Goal: Book appointment/travel/reservation

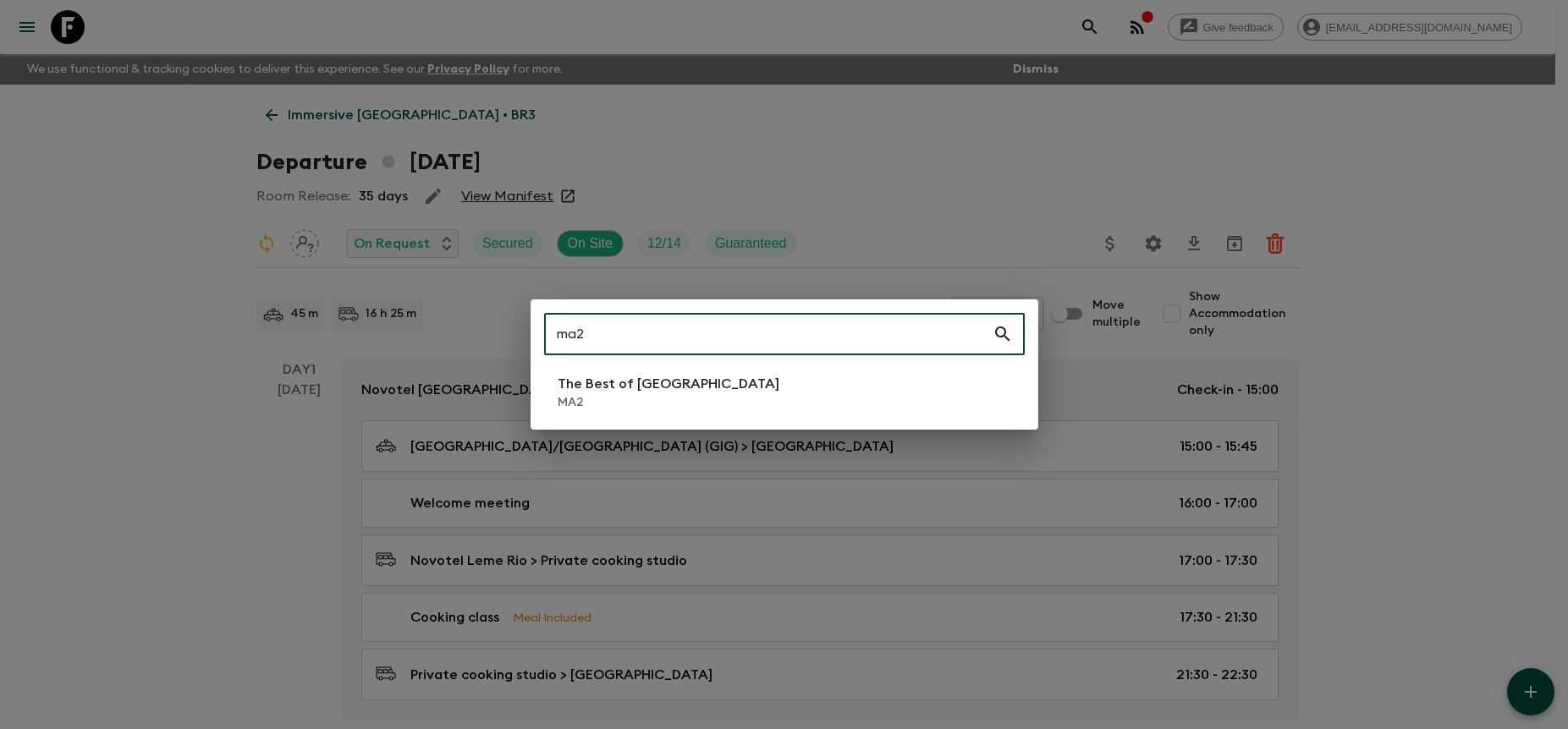
type input "ma2"
click at [846, 412] on li "The Best of [GEOGRAPHIC_DATA] MA2" at bounding box center [784, 392] width 481 height 47
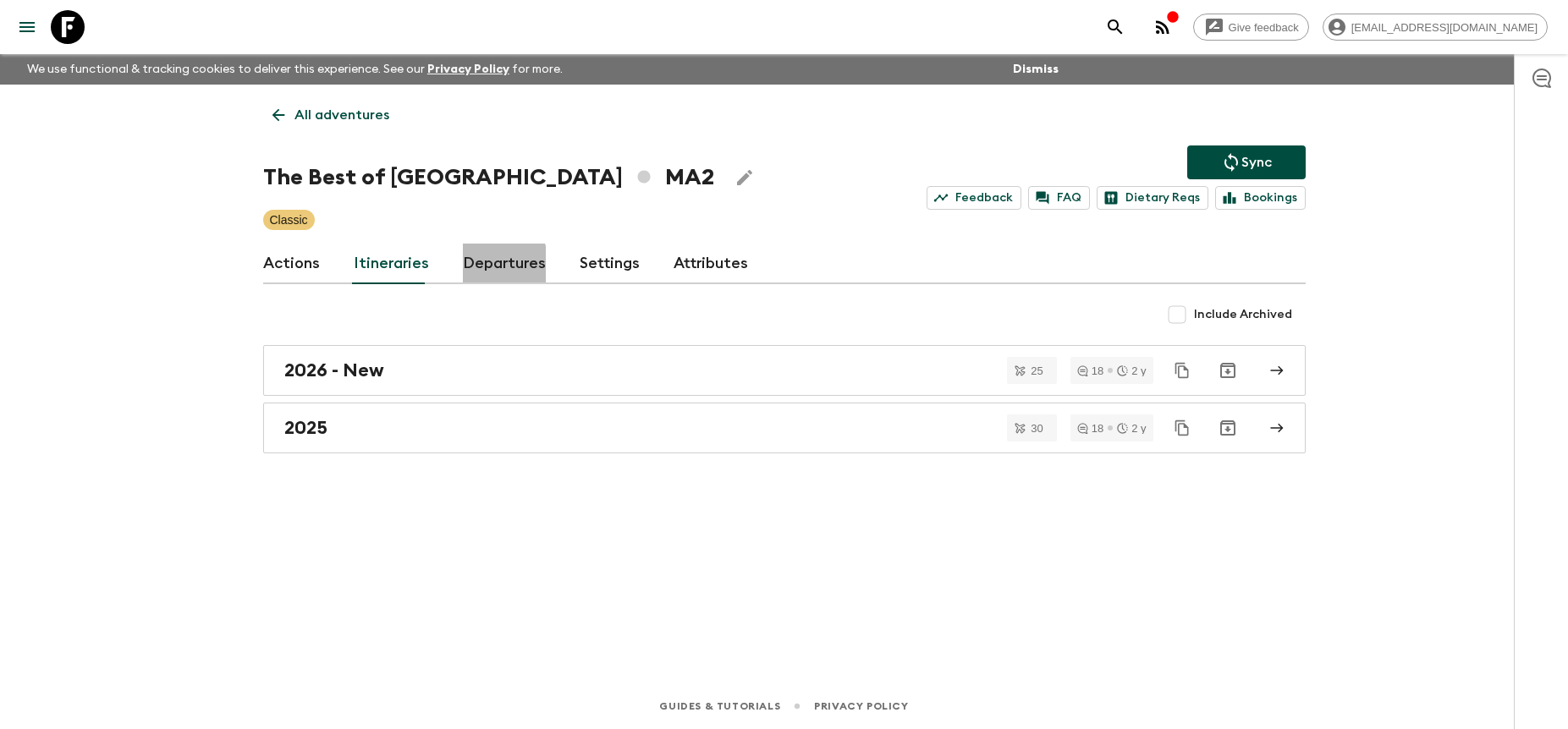
click at [486, 268] on link "Departures" at bounding box center [503, 264] width 82 height 41
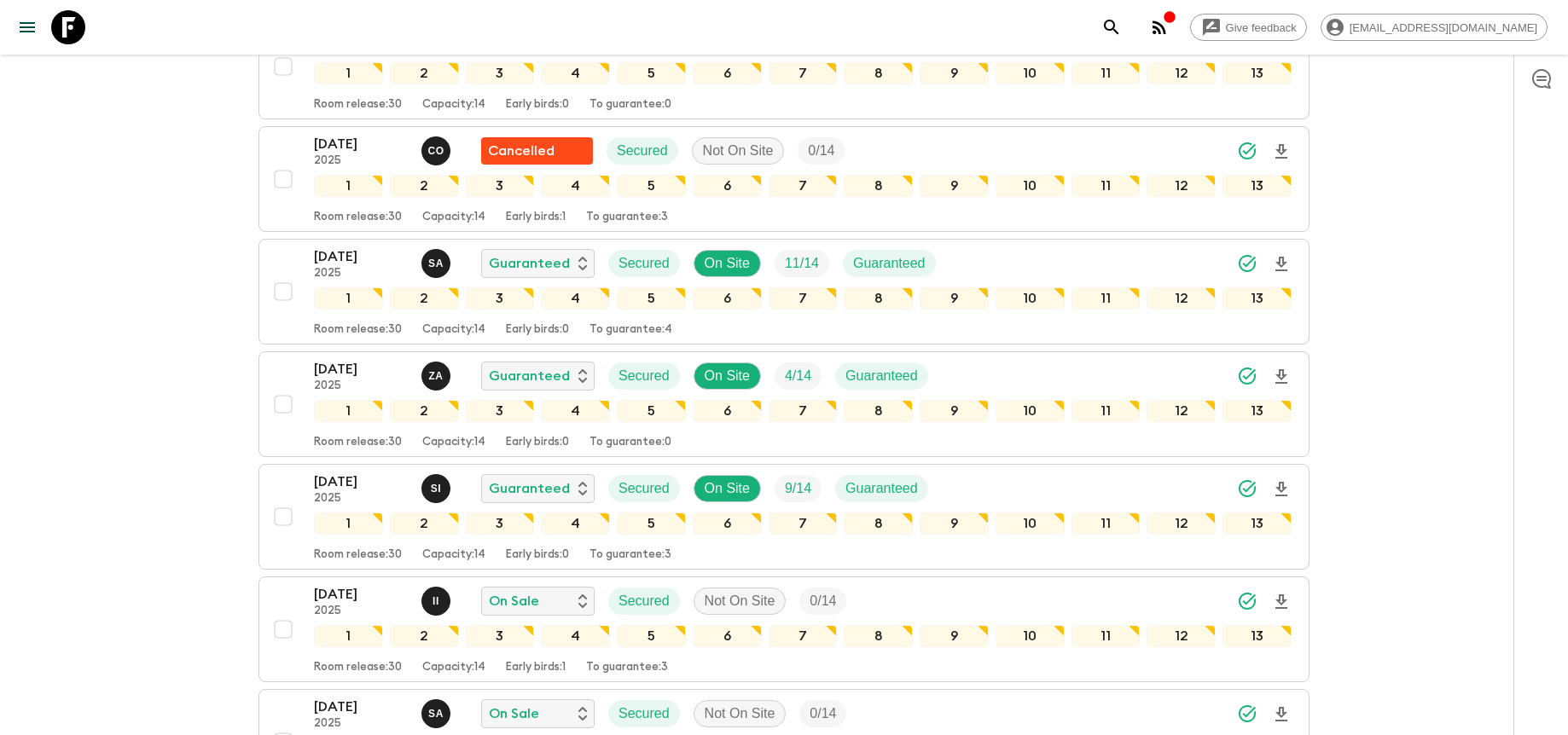
scroll to position [3542, 0]
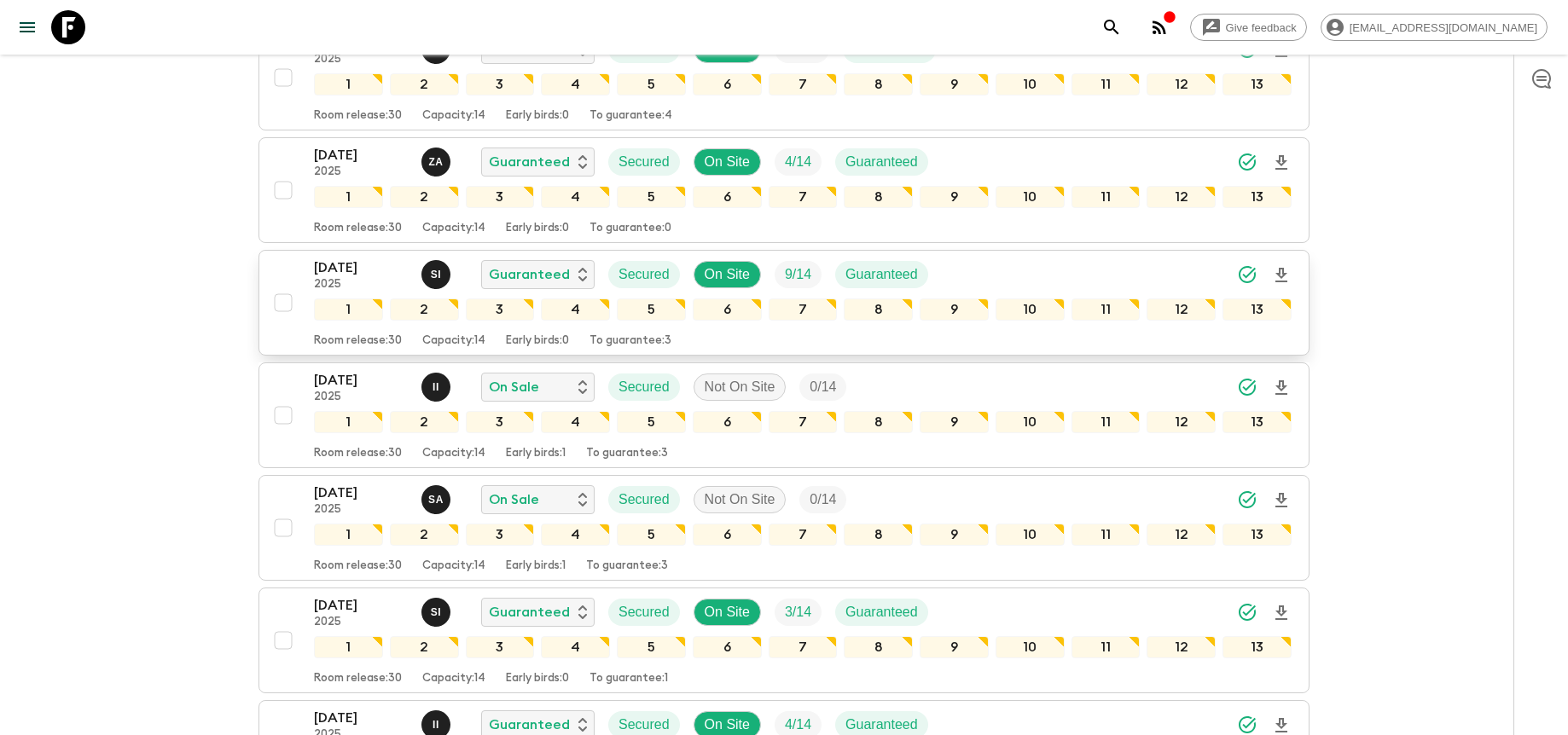
click at [1030, 278] on div "[DATE] 2025 S I Guaranteed Secured On Site 9 / 14 Guaranteed" at bounding box center [802, 275] width 978 height 34
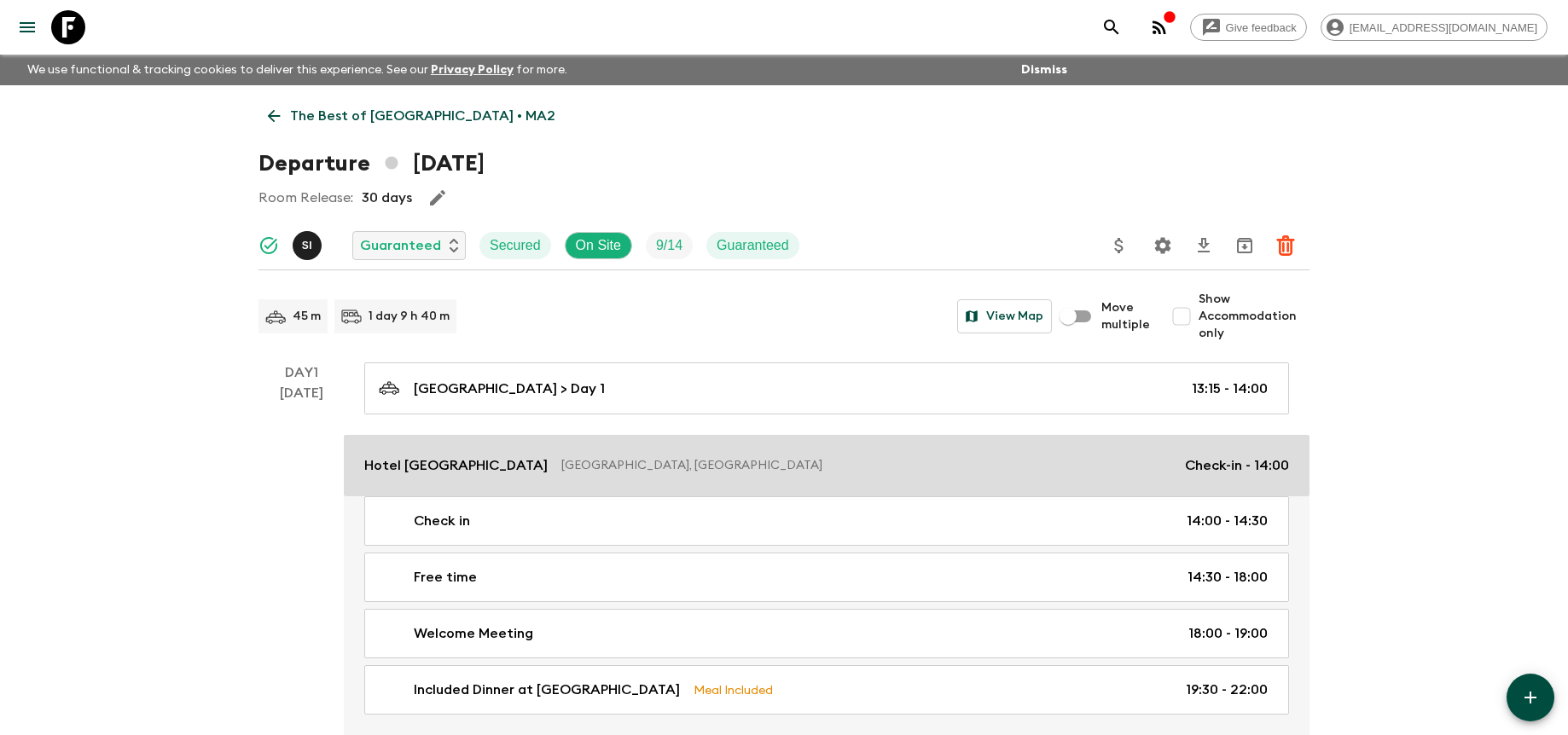
click at [652, 449] on link "Hotel [GEOGRAPHIC_DATA], [GEOGRAPHIC_DATA] Check-in - 14:00" at bounding box center [827, 465] width 966 height 61
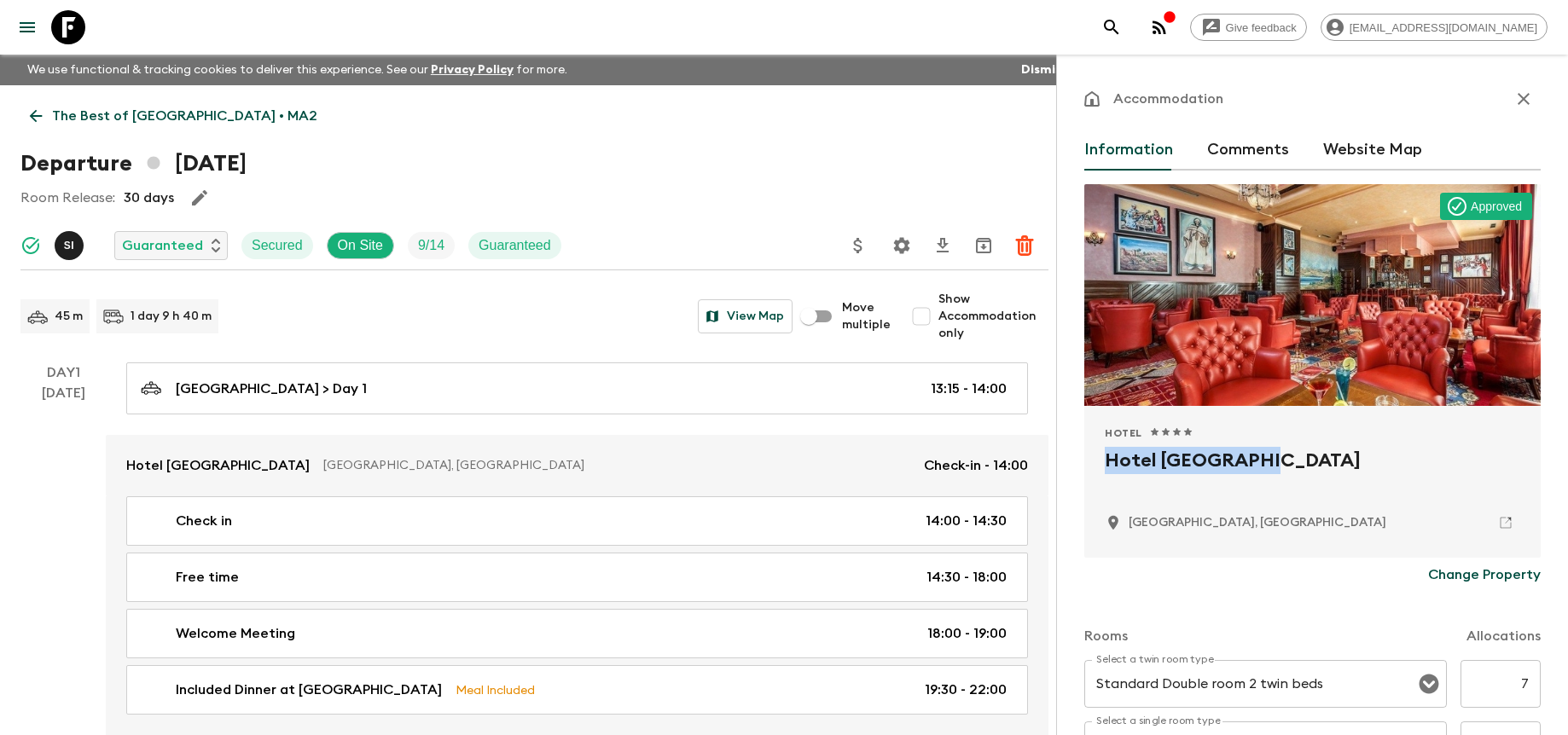
drag, startPoint x: 1255, startPoint y: 463, endPoint x: 1101, endPoint y: 471, distance: 154.2
click at [1101, 472] on div "Hotel 1 Star 2 Stars 3 Stars 4 Stars 5 Stars Hotel [GEOGRAPHIC_DATA], [GEOGRAPH…" at bounding box center [1312, 482] width 456 height 152
copy h2 "Hotel [GEOGRAPHIC_DATA]"
click at [1514, 105] on icon "button" at bounding box center [1523, 98] width 20 height 20
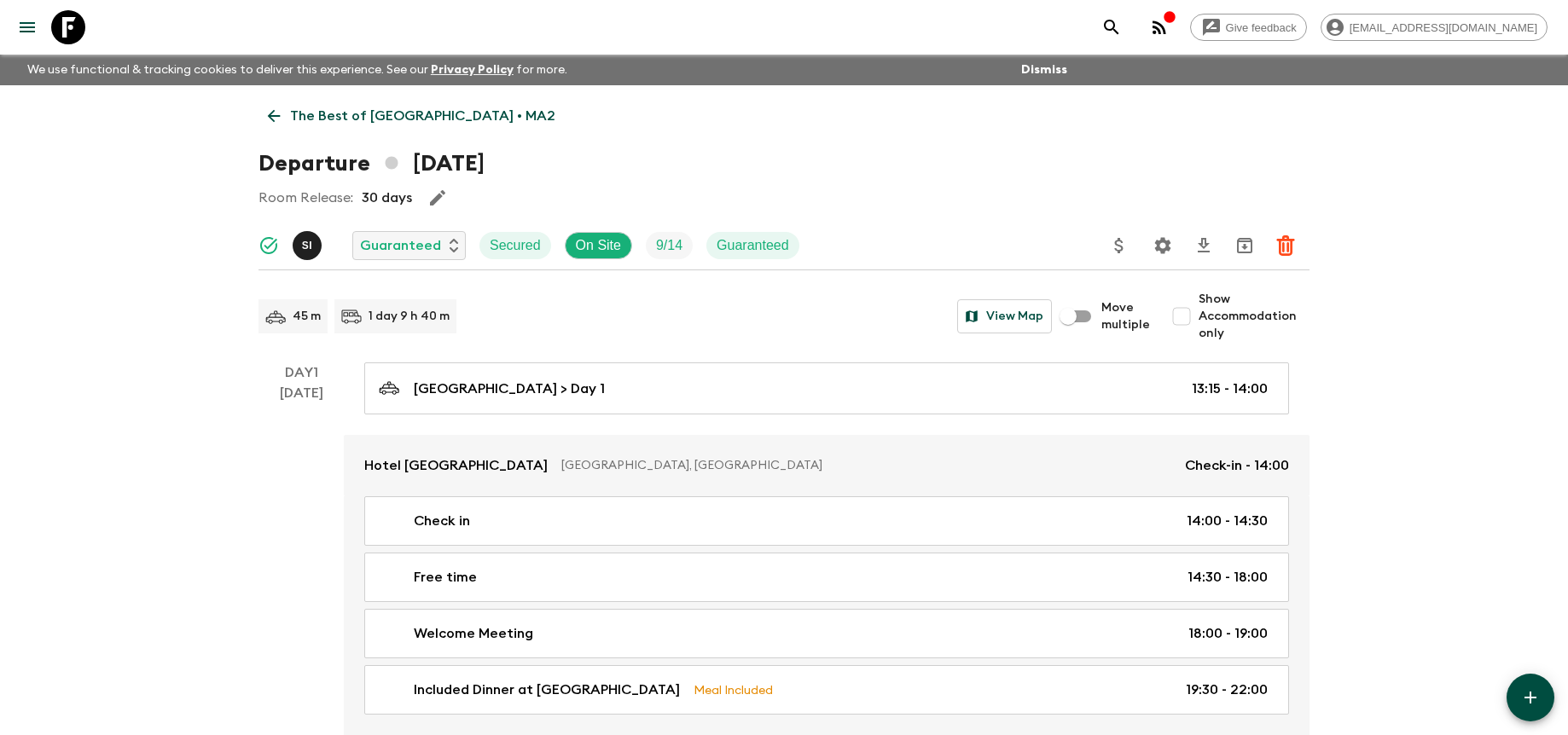
click at [1183, 325] on input "Show Accommodation only" at bounding box center [1182, 316] width 34 height 34
checkbox input "true"
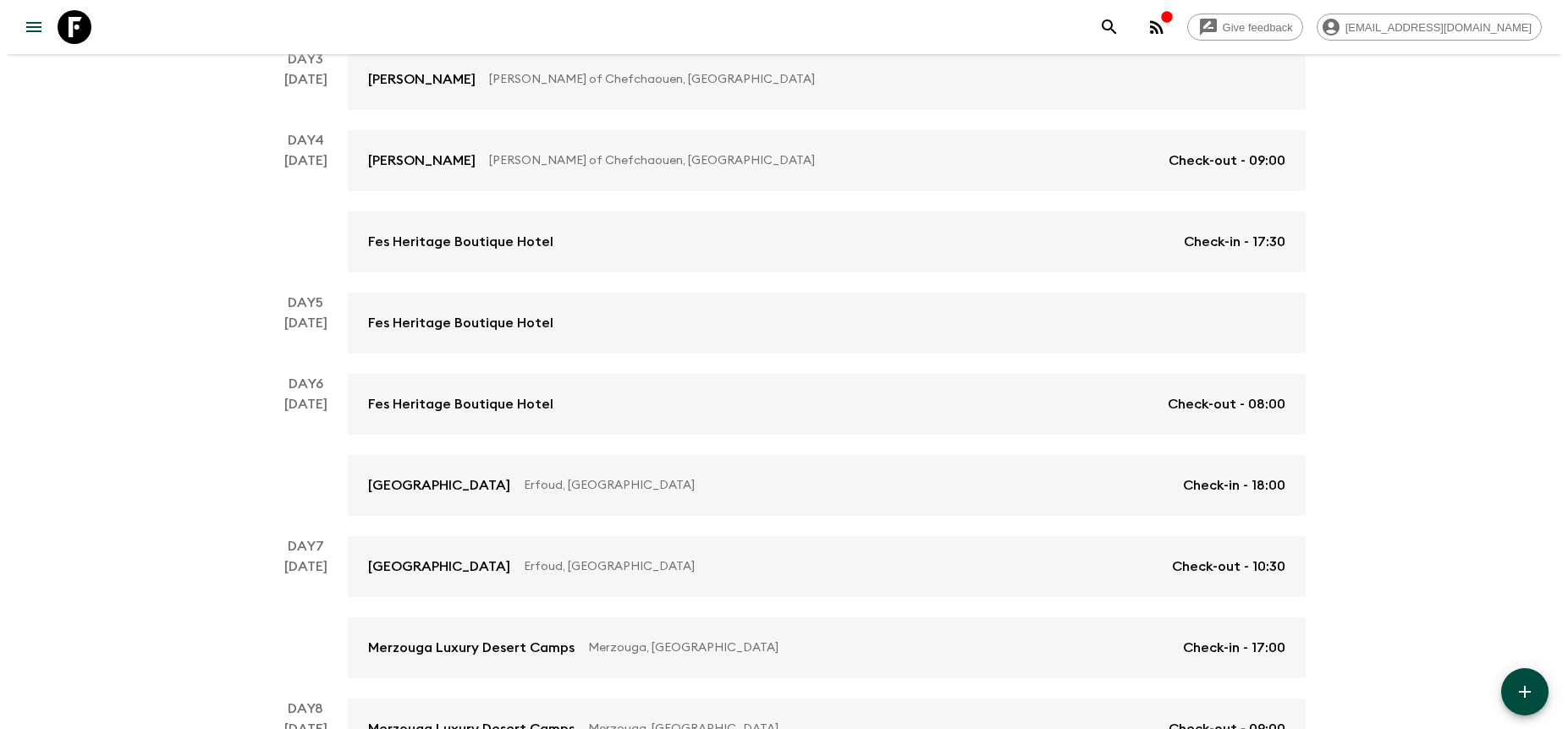
scroll to position [1327, 0]
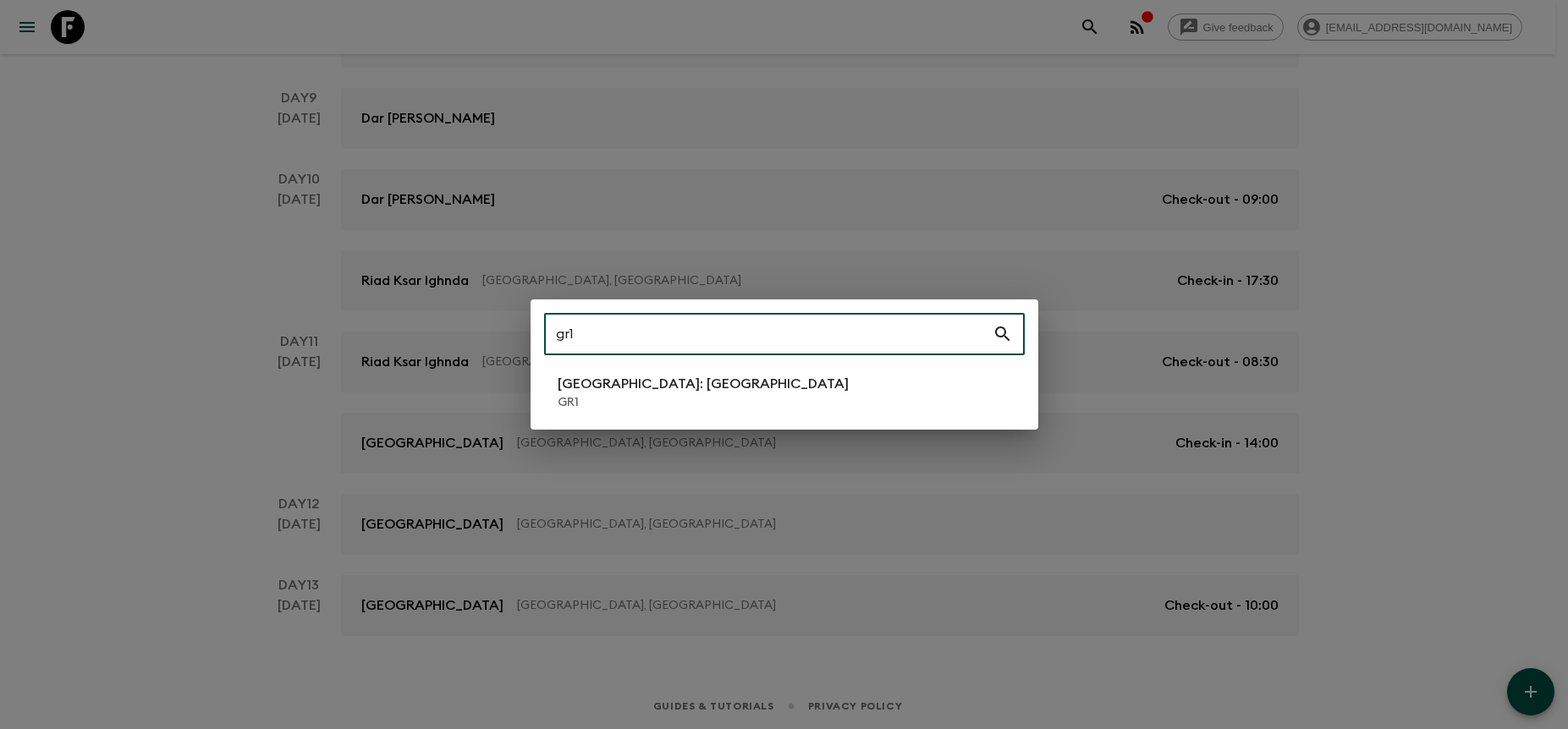
type input "gr1"
click at [799, 381] on li "[GEOGRAPHIC_DATA]: [GEOGRAPHIC_DATA] GR1" at bounding box center [784, 392] width 481 height 47
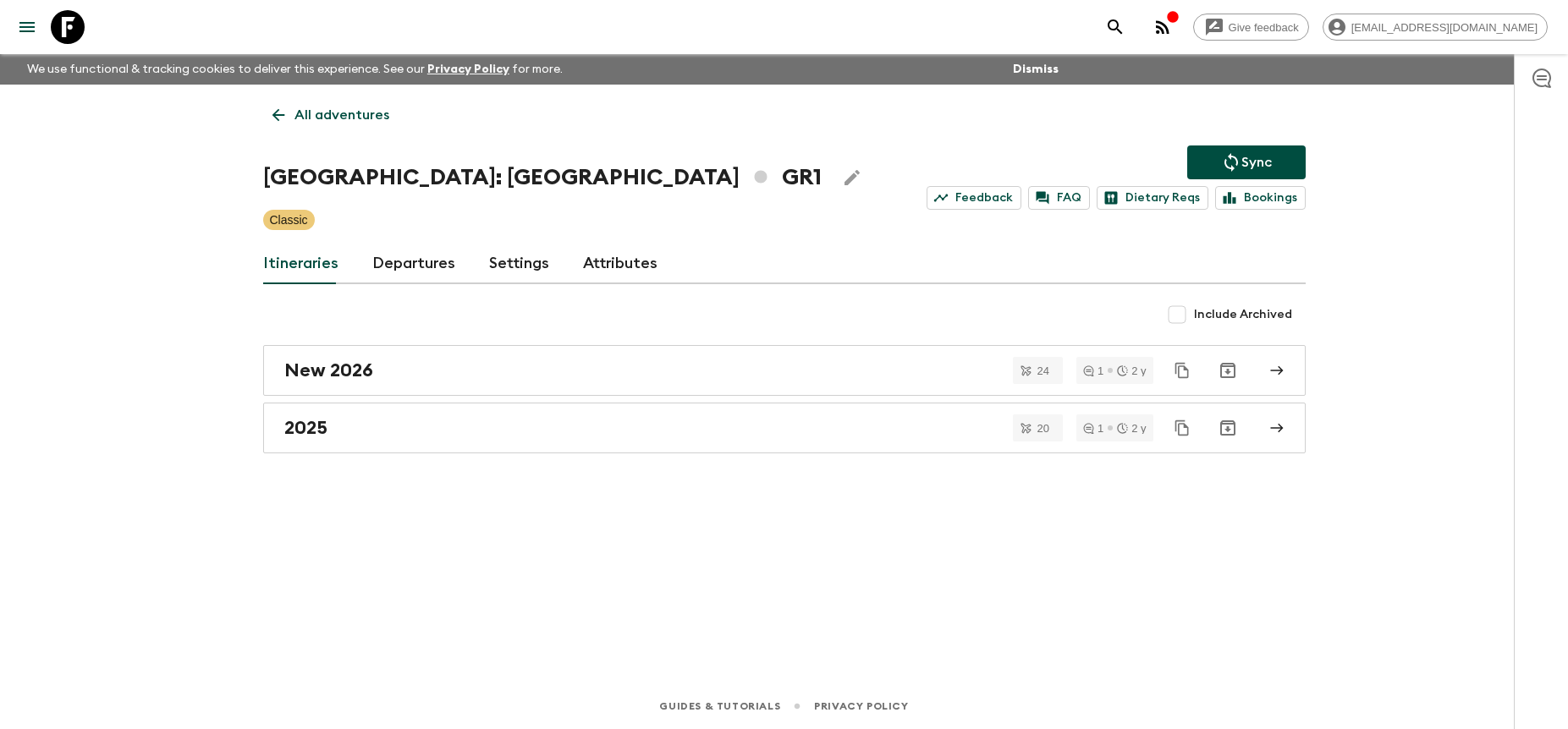
click at [413, 257] on link "Departures" at bounding box center [413, 264] width 82 height 41
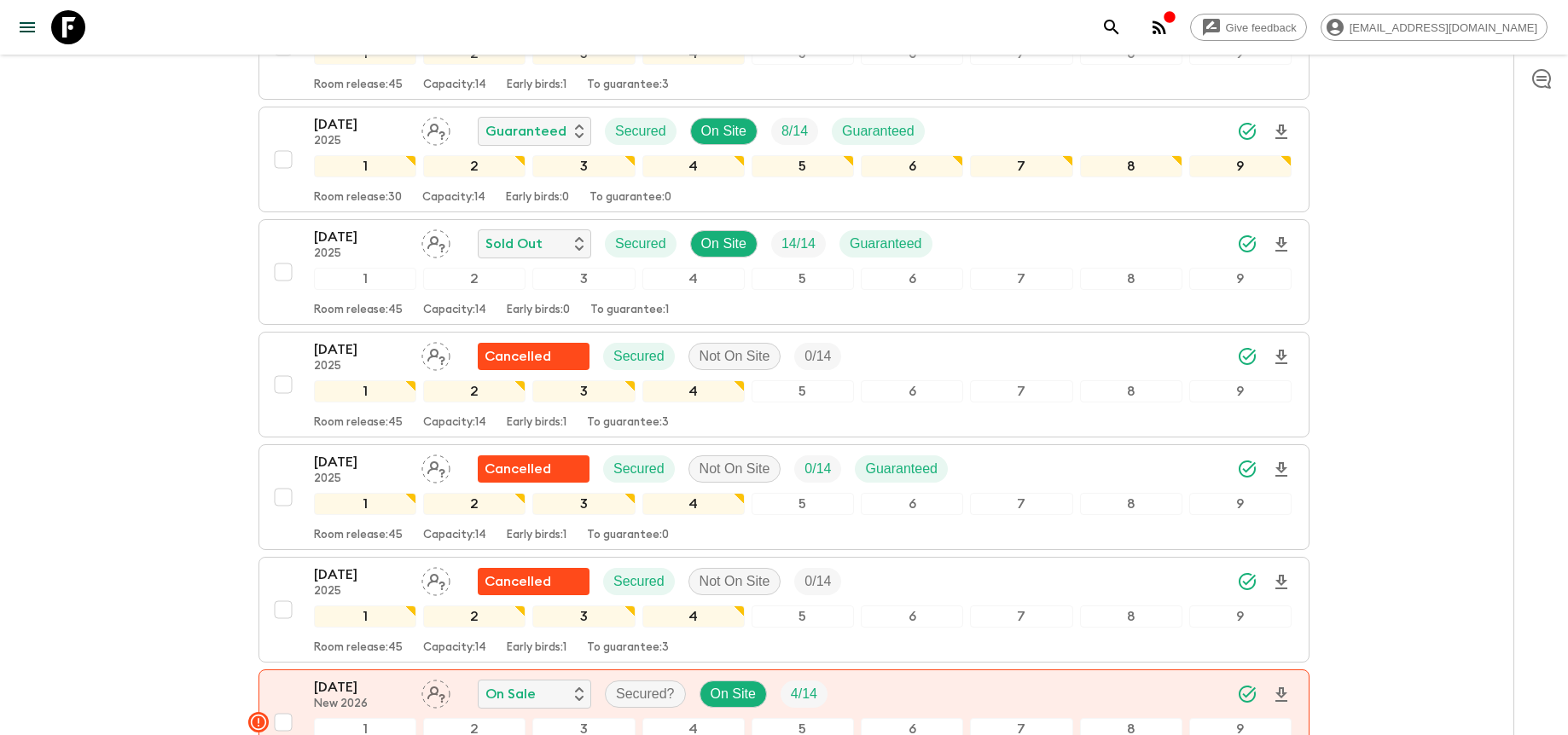
scroll to position [2000, 0]
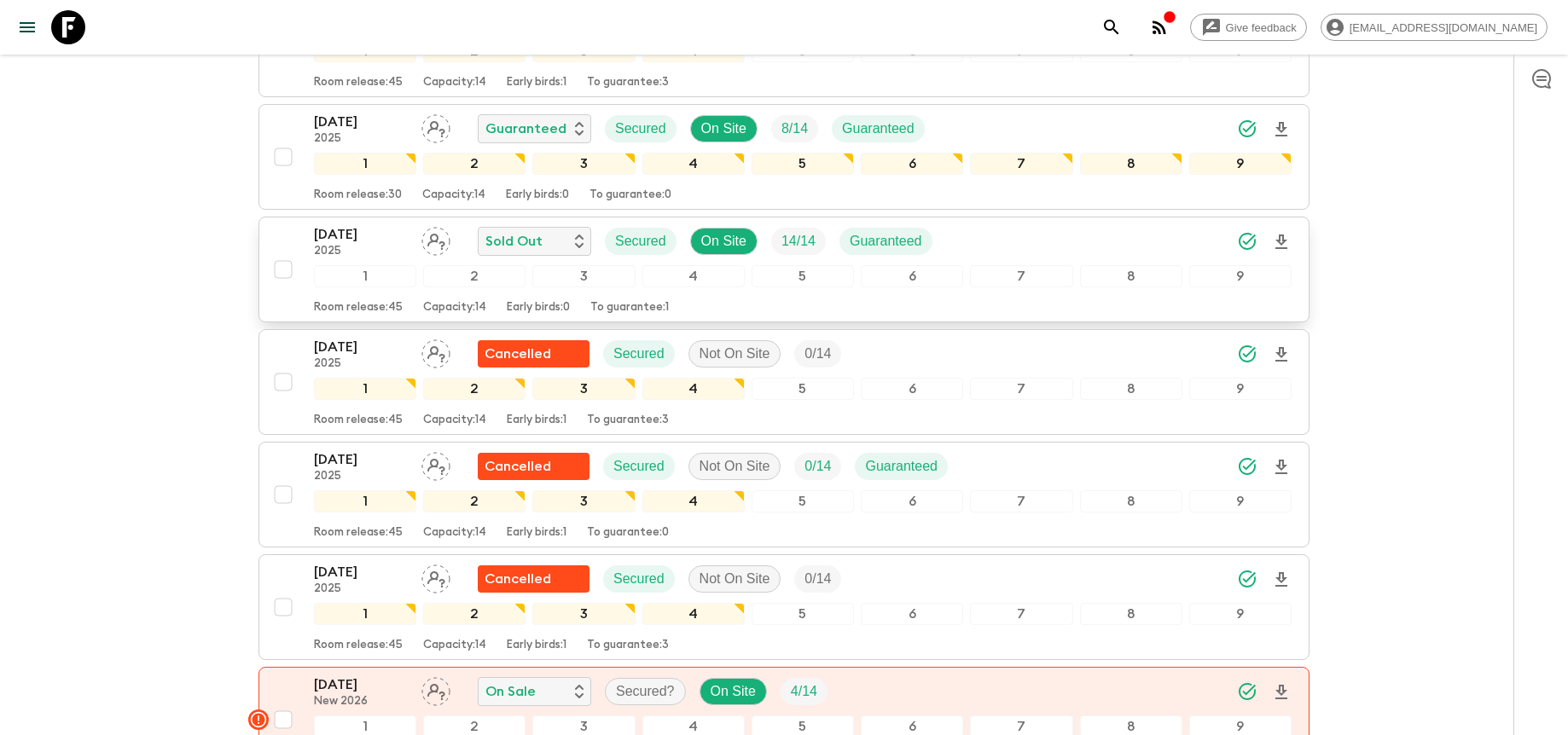
click at [1066, 239] on div "[DATE] 2025 Sold Out Secured On Site 14 / 14 Guaranteed" at bounding box center [802, 242] width 978 height 34
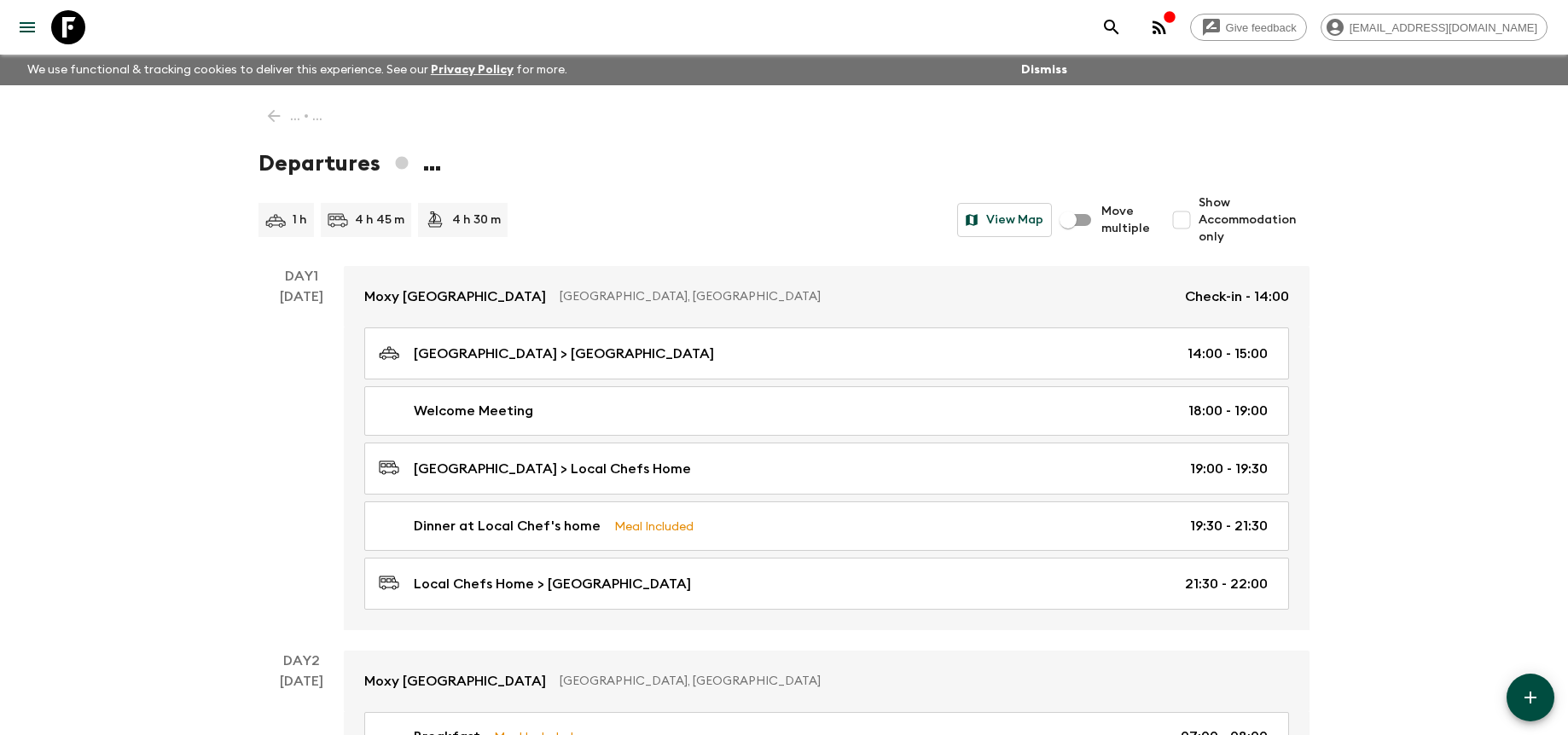
click at [1212, 227] on span "Show Accommodation only" at bounding box center [1254, 220] width 111 height 52
click at [1199, 227] on input "Show Accommodation only" at bounding box center [1182, 220] width 34 height 34
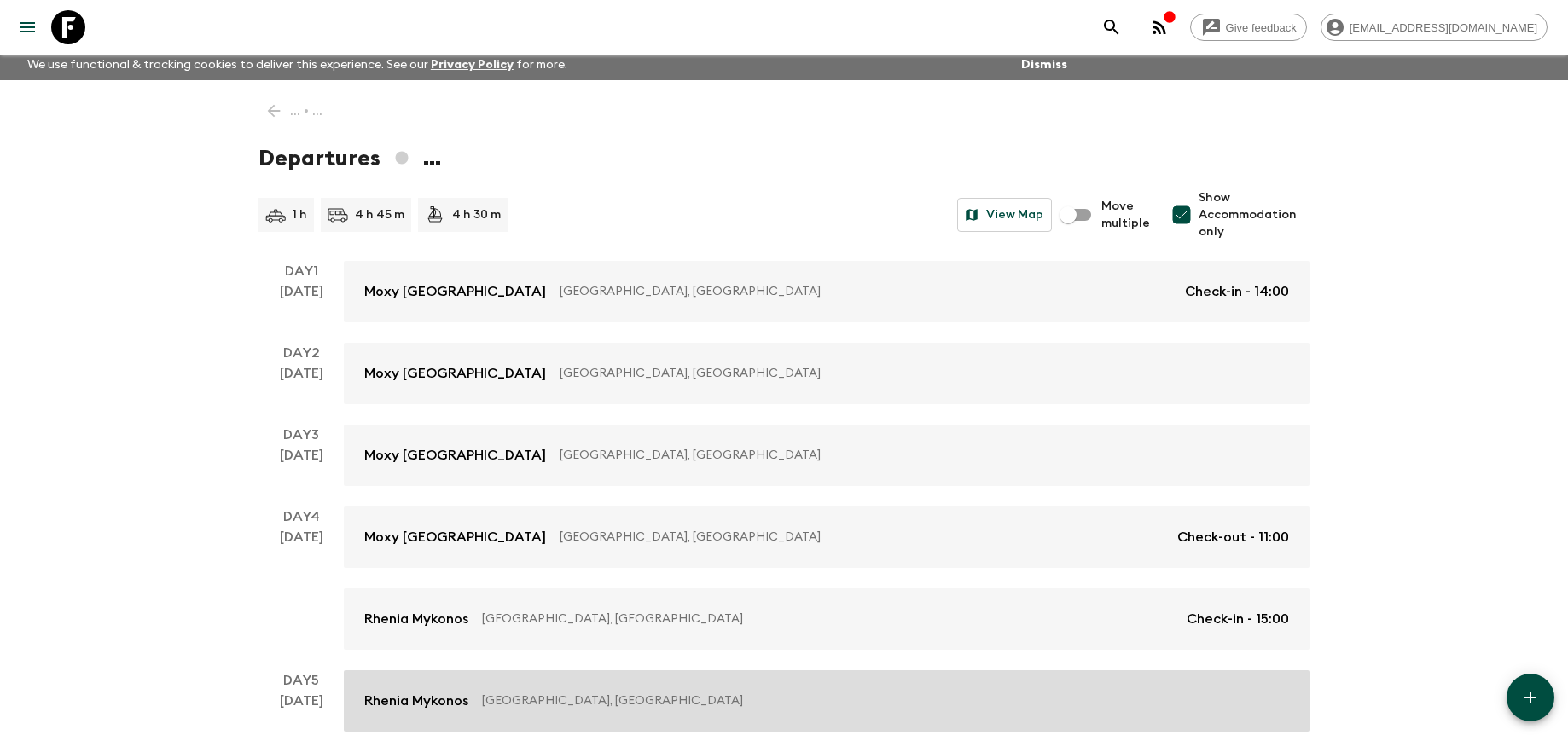
scroll to position [505, 0]
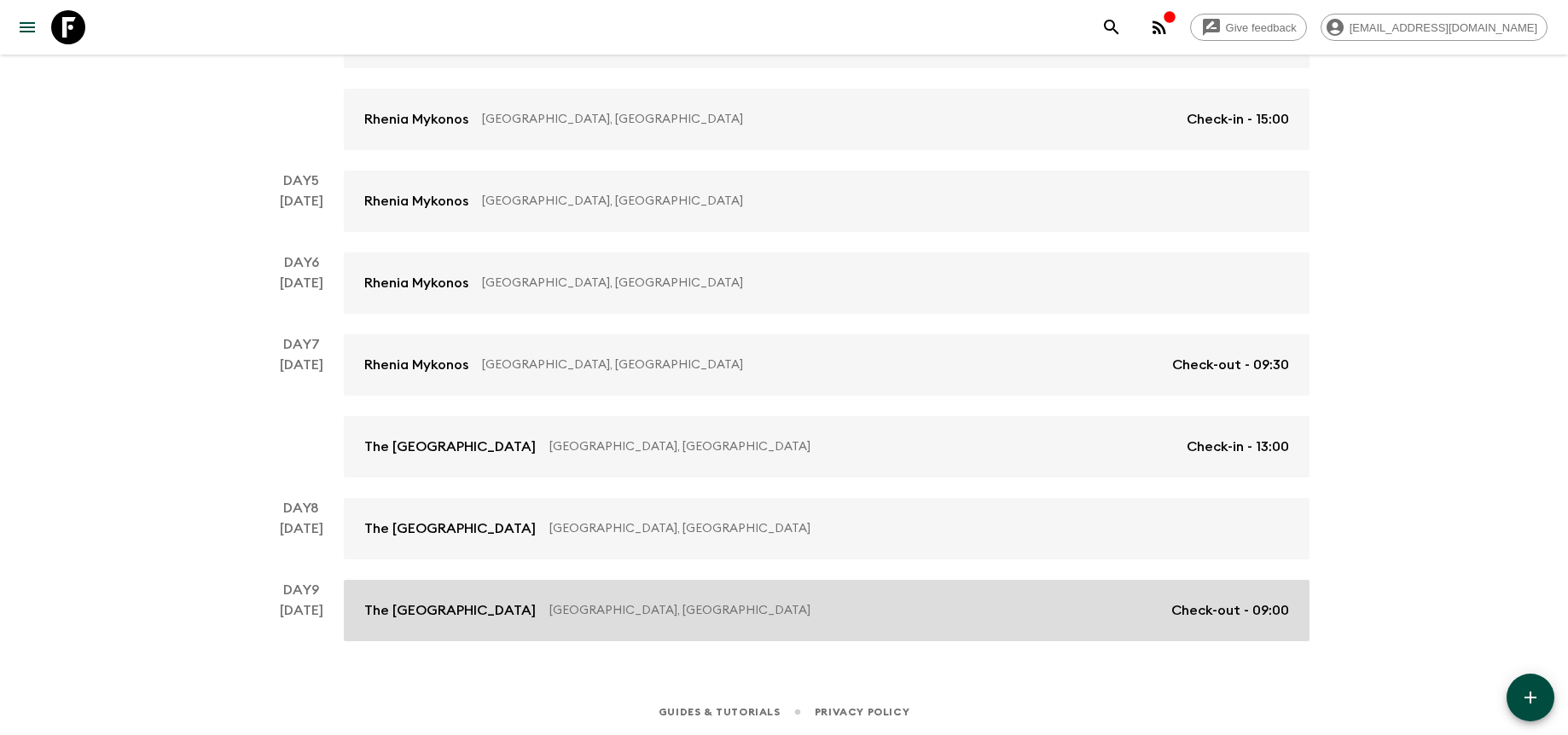
click at [914, 598] on link "The [GEOGRAPHIC_DATA], [GEOGRAPHIC_DATA] Check-out - 09:00" at bounding box center [827, 611] width 966 height 61
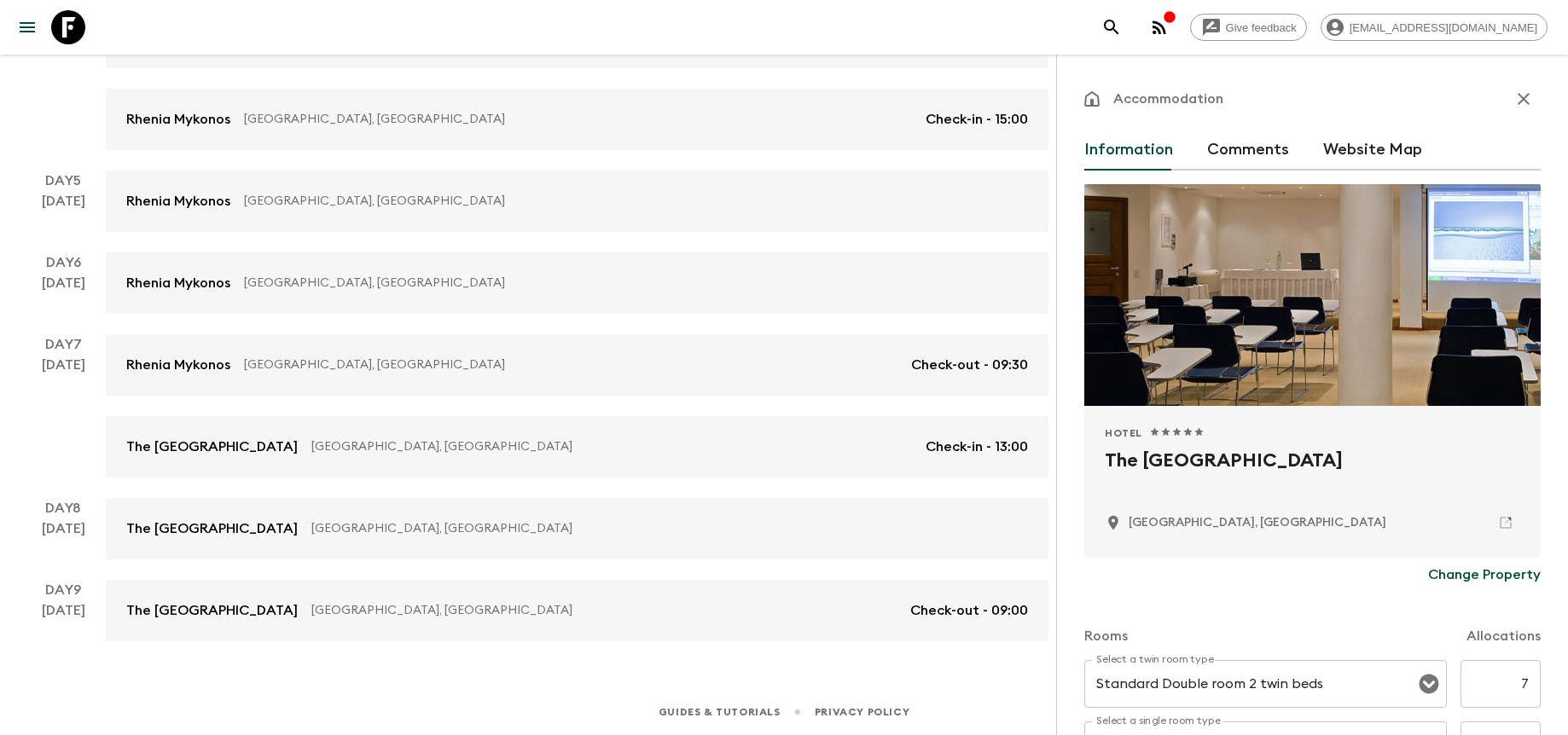
click at [1524, 97] on button "button" at bounding box center [1524, 99] width 34 height 34
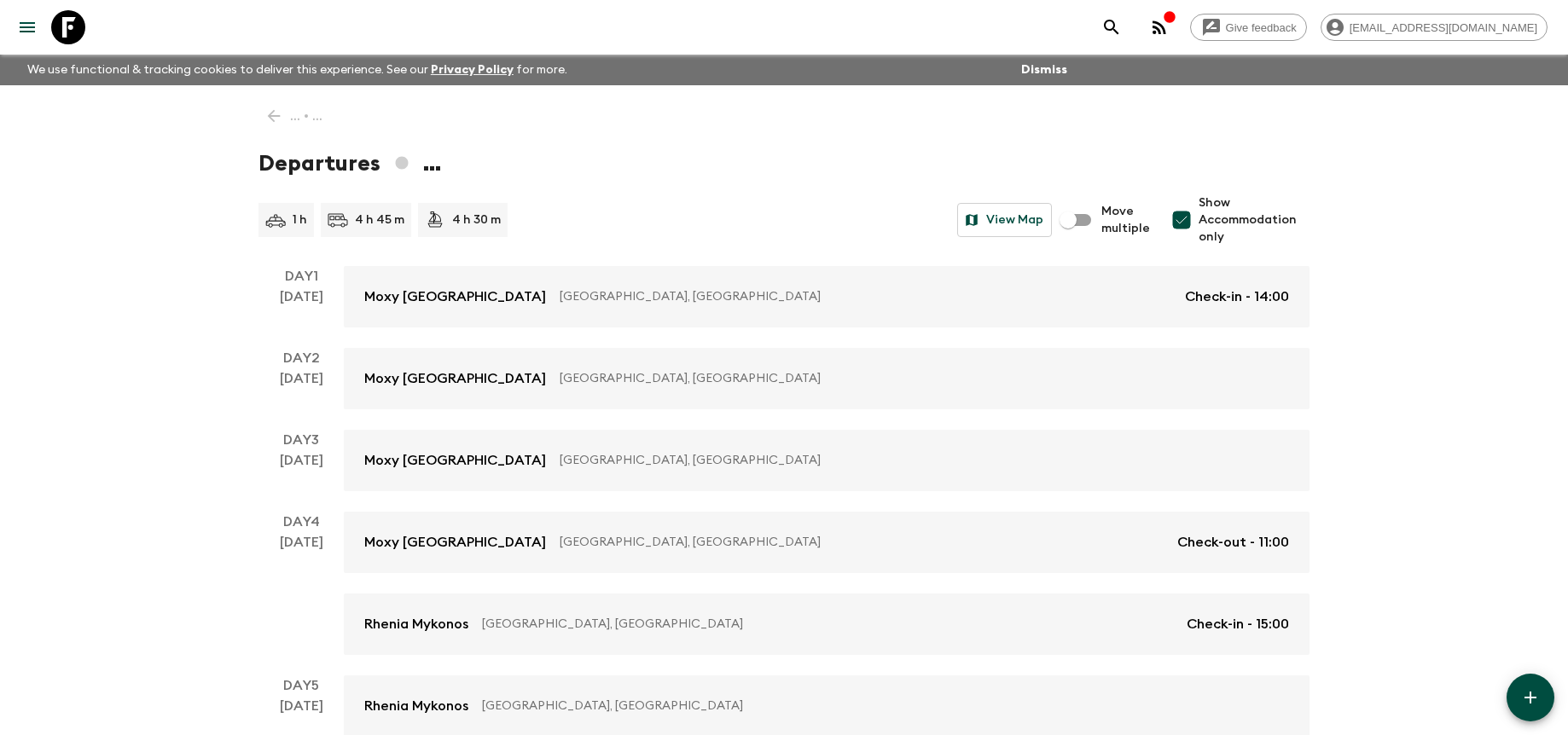
click at [1215, 229] on span "Show Accommodation only" at bounding box center [1254, 220] width 111 height 52
click at [1199, 229] on input "Show Accommodation only" at bounding box center [1182, 220] width 34 height 34
checkbox input "false"
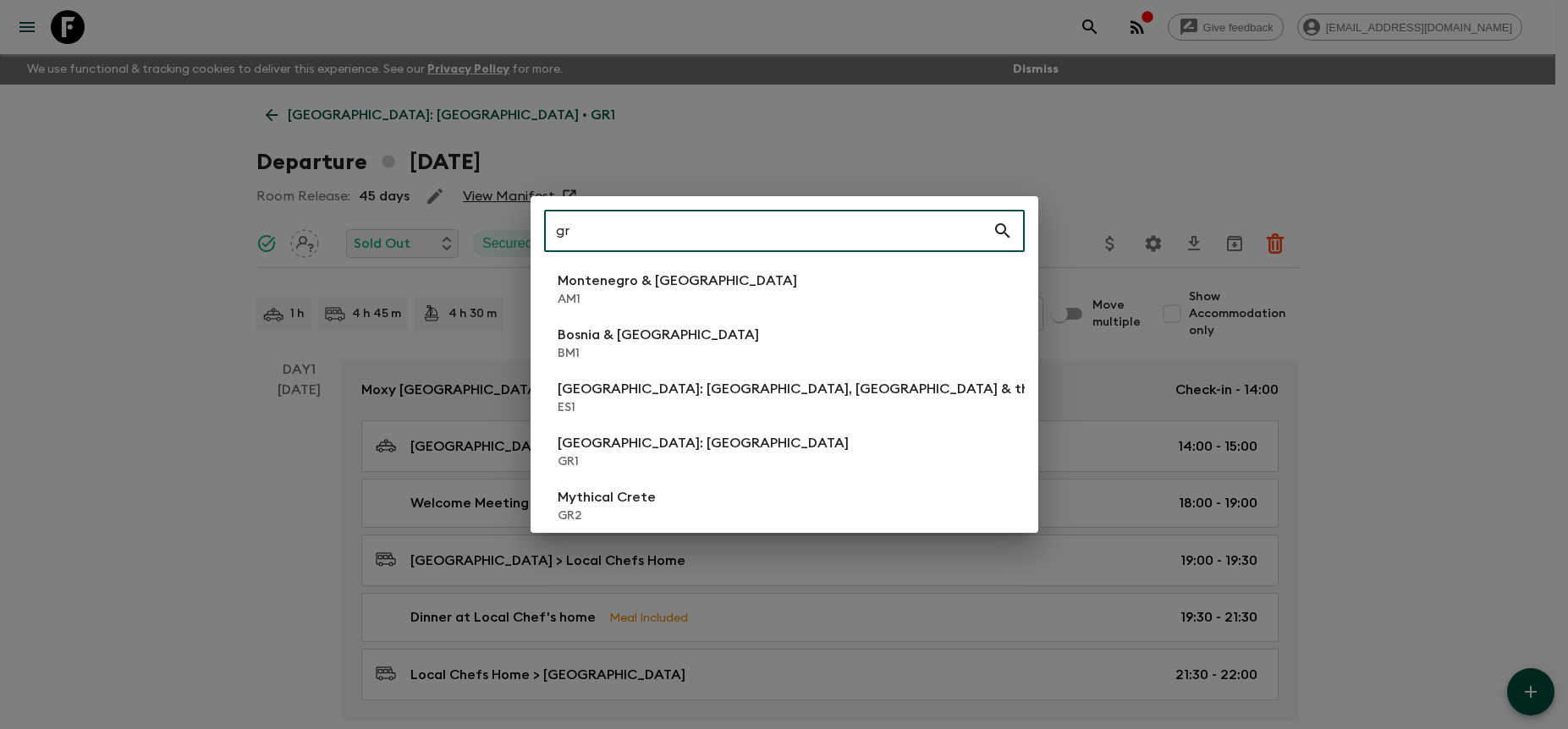
type input "gr"
click at [1399, 228] on div "gr ​ [GEOGRAPHIC_DATA] & [GEOGRAPHIC_DATA] AM1 [GEOGRAPHIC_DATA] BM1 [GEOGRAPHI…" at bounding box center [784, 364] width 1568 height 729
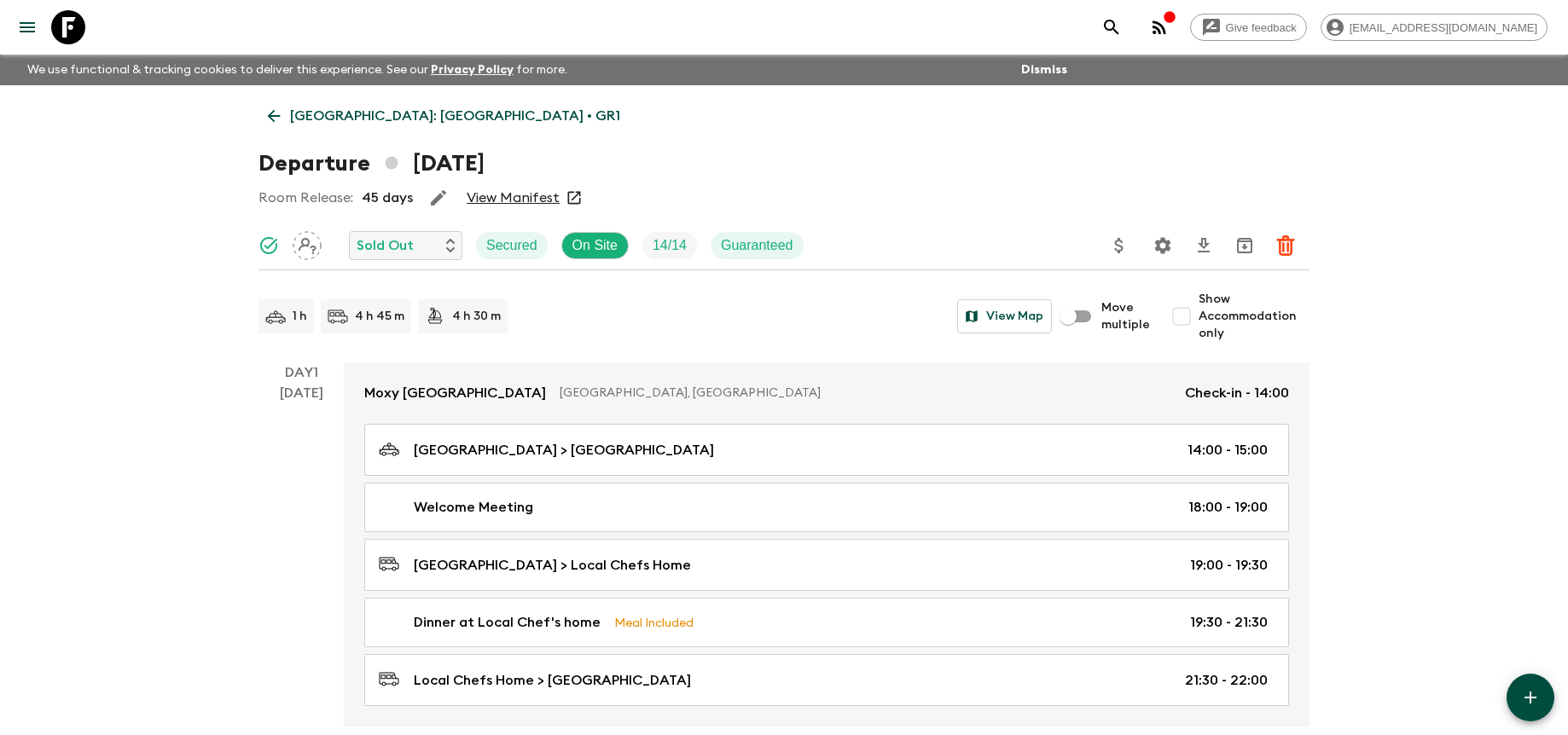
click at [425, 123] on p "[GEOGRAPHIC_DATA]: [GEOGRAPHIC_DATA] • GR1" at bounding box center [454, 116] width 330 height 20
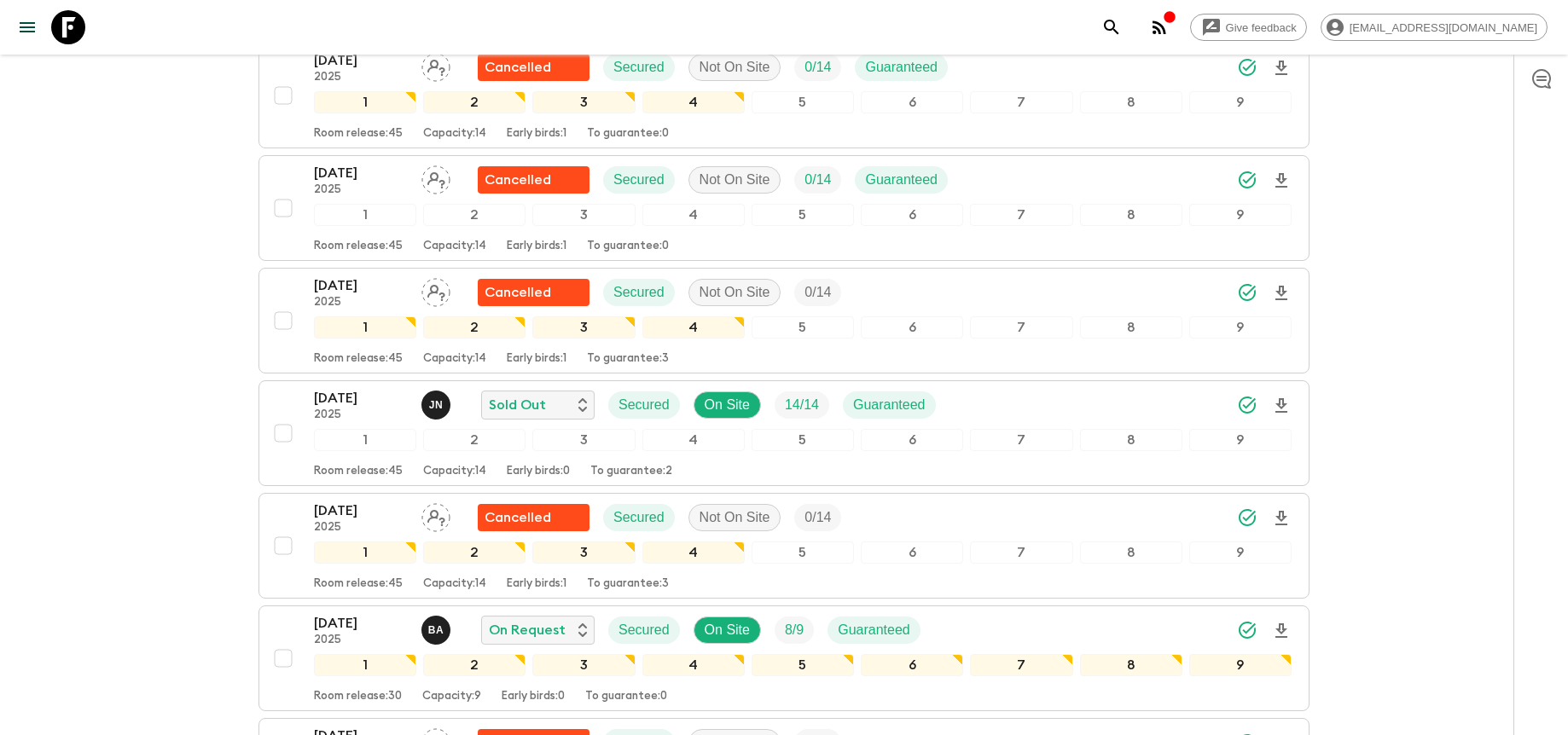
scroll to position [829, 0]
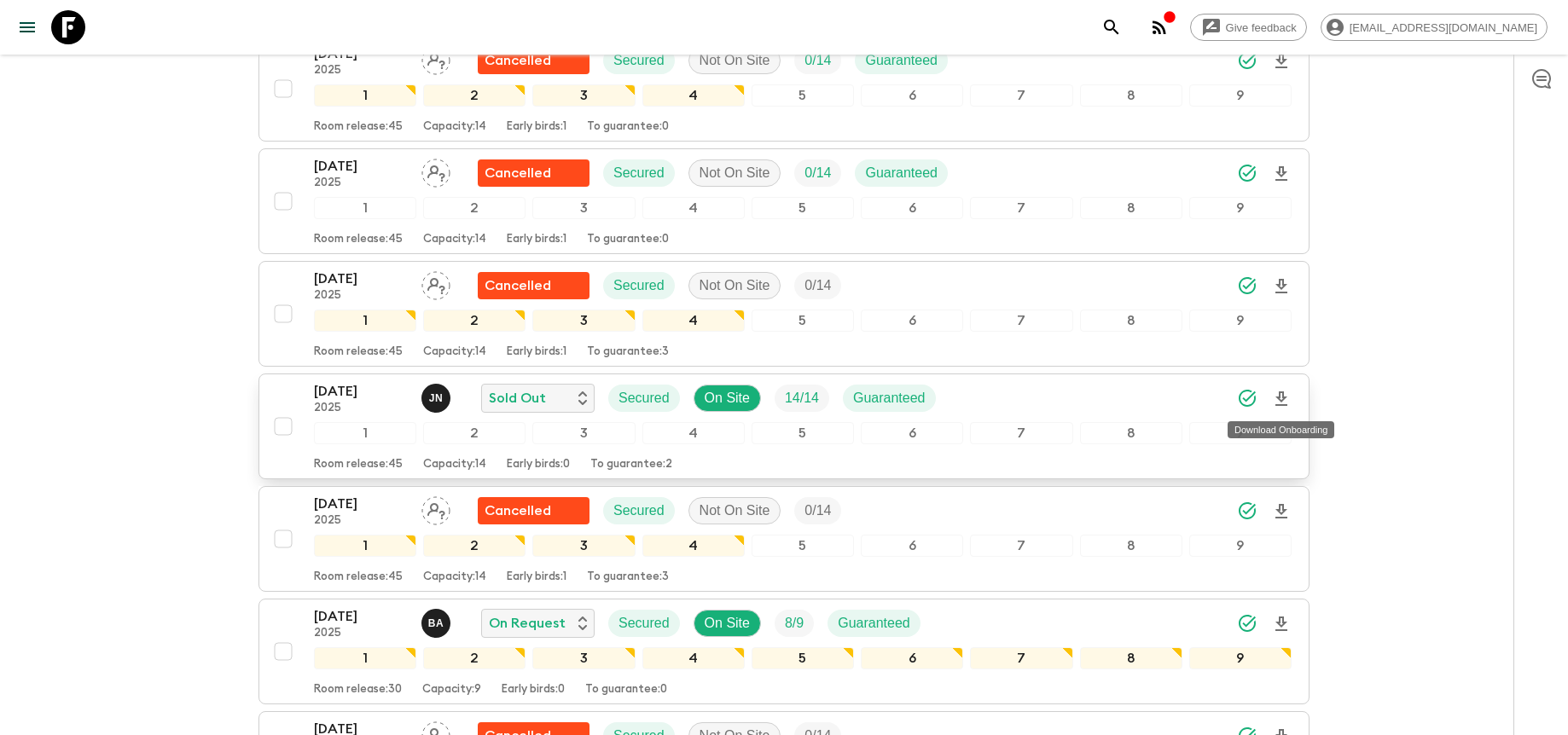
click at [1276, 398] on icon "Download Onboarding" at bounding box center [1281, 399] width 20 height 20
click at [1028, 391] on div "[DATE] 2025 J N Sold Out Secured On Site 14 / 14 Guaranteed" at bounding box center [802, 399] width 978 height 34
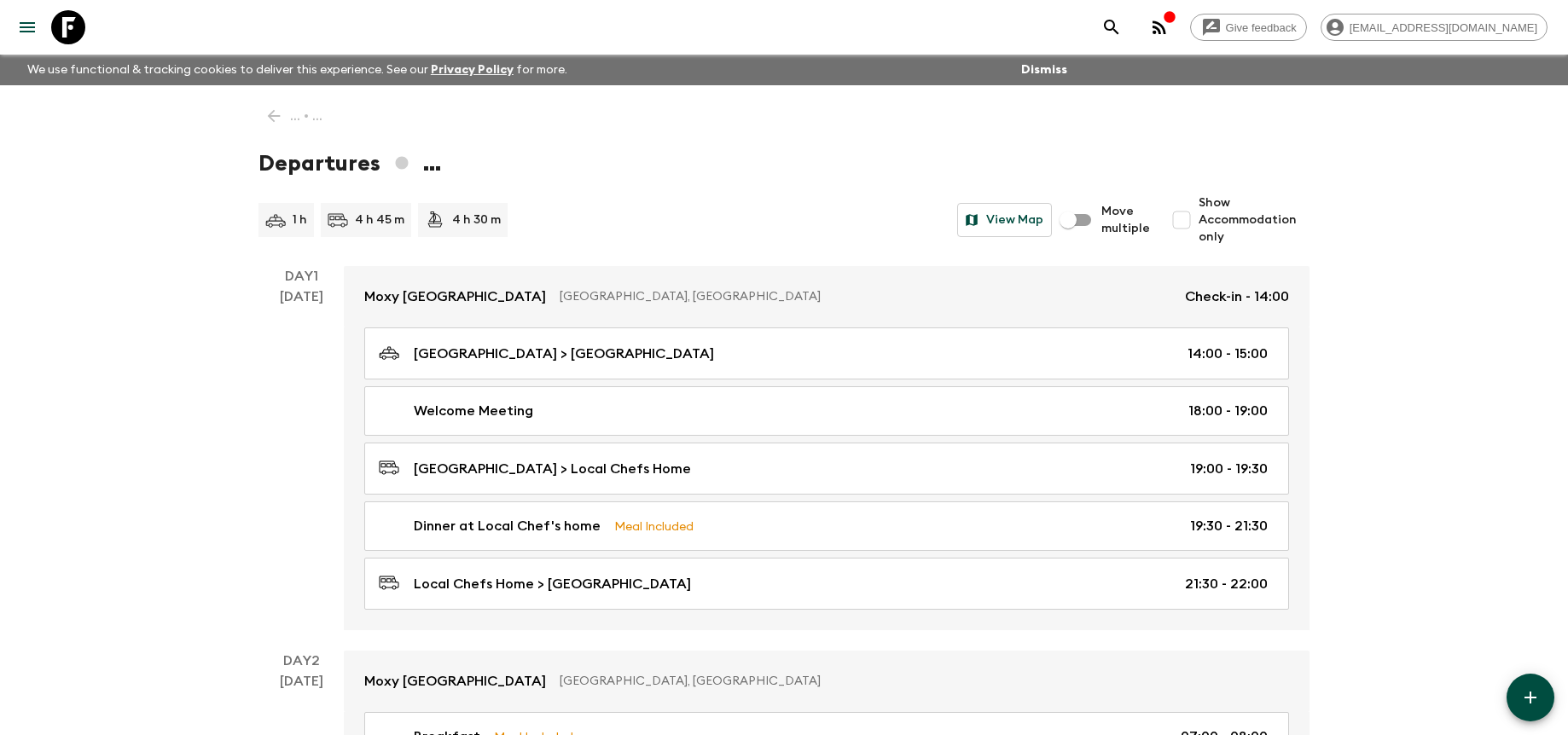
click at [1218, 219] on span "Show Accommodation only" at bounding box center [1254, 220] width 111 height 52
click at [1199, 219] on input "Show Accommodation only" at bounding box center [1182, 220] width 34 height 34
checkbox input "true"
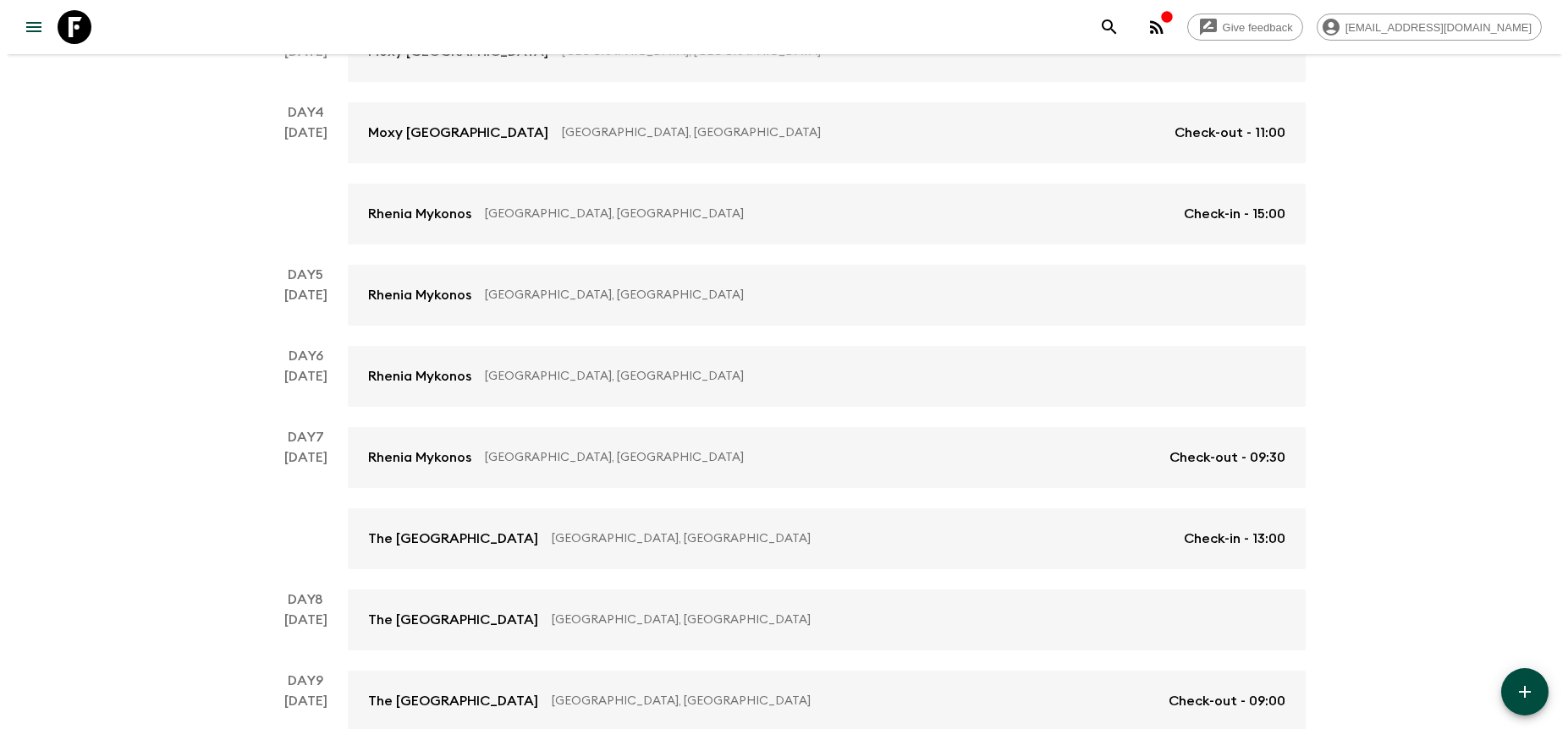
scroll to position [596, 0]
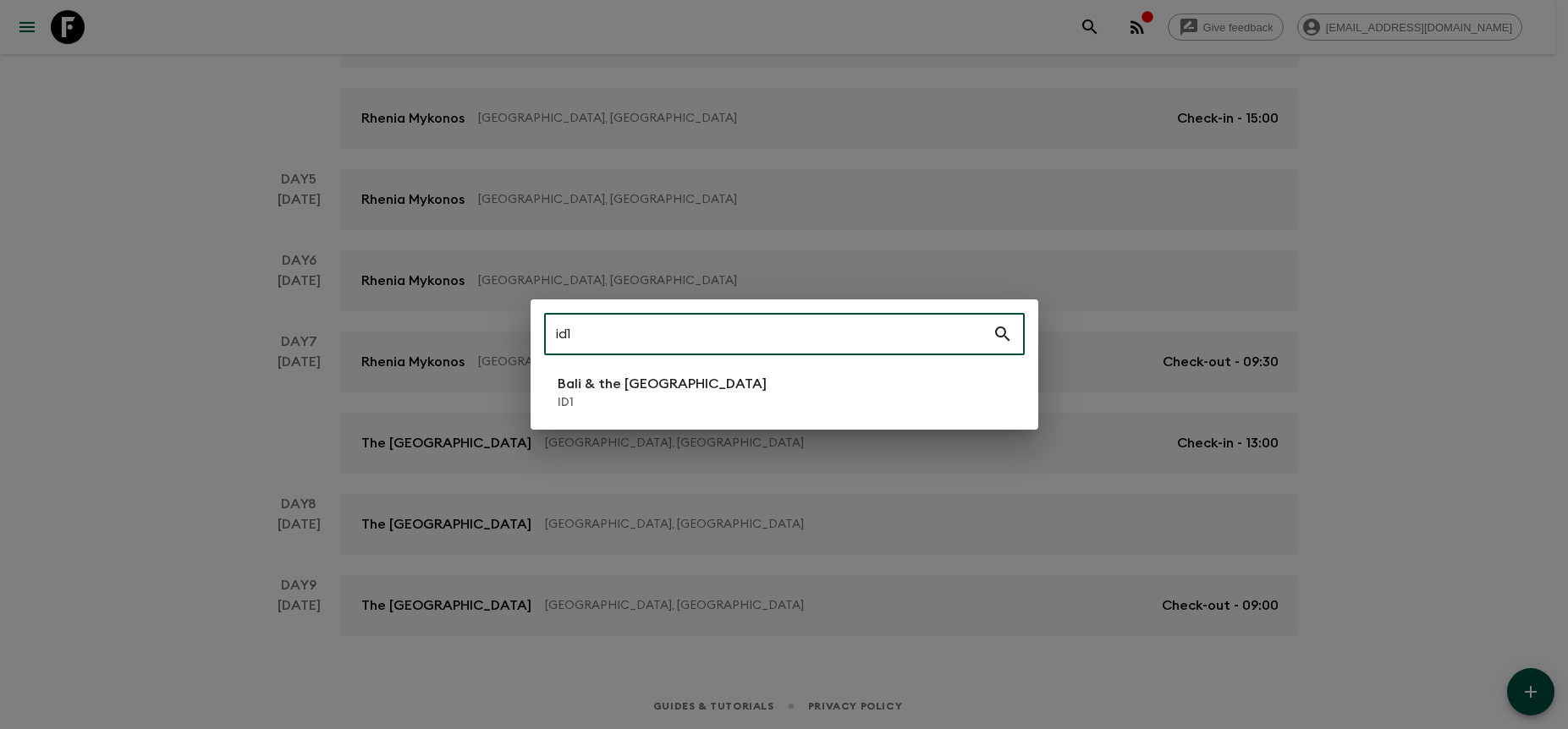
type input "id1"
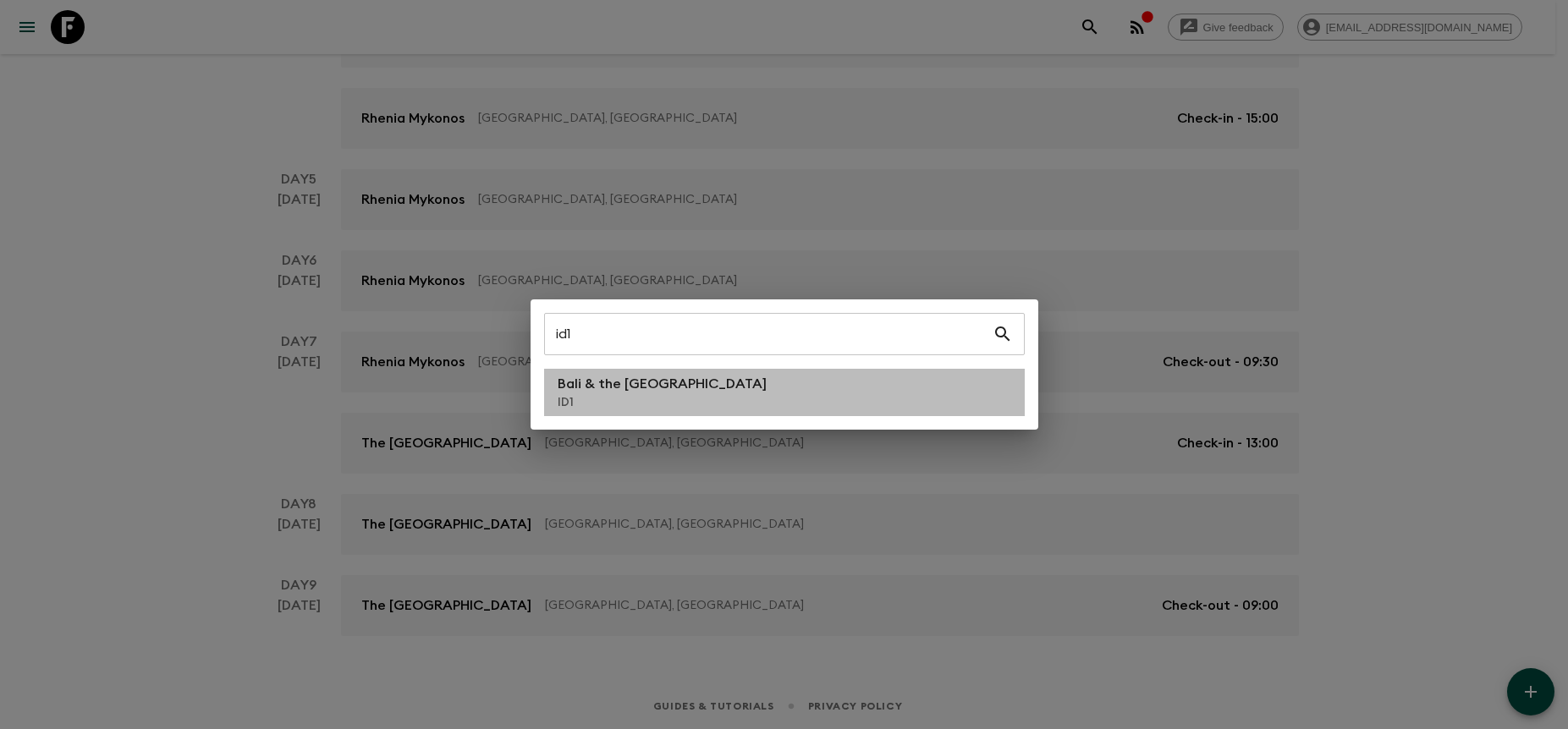
click at [830, 397] on li "Bali & the [GEOGRAPHIC_DATA] ID1" at bounding box center [784, 392] width 481 height 47
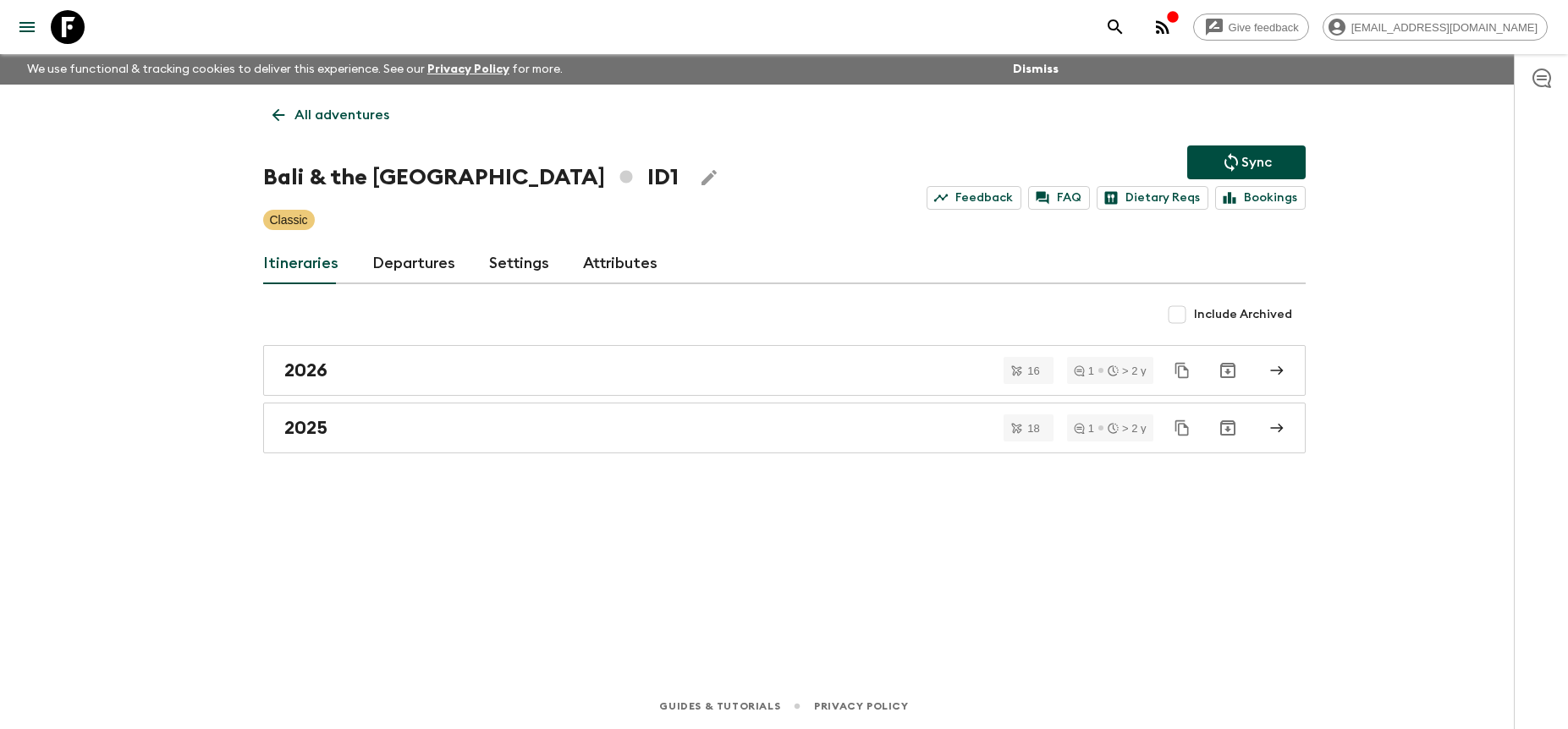
click at [403, 260] on link "Departures" at bounding box center [413, 264] width 82 height 41
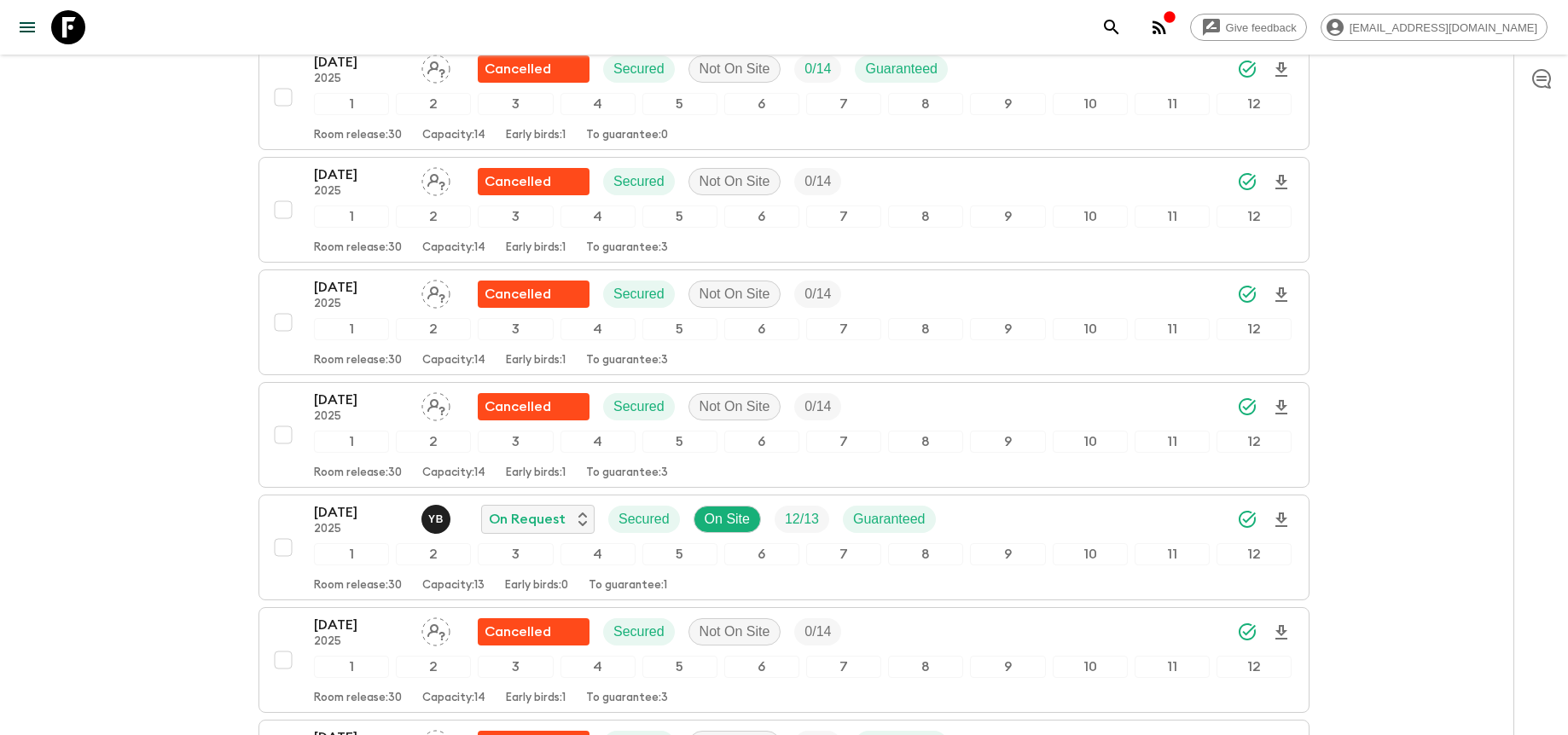
scroll to position [498, 0]
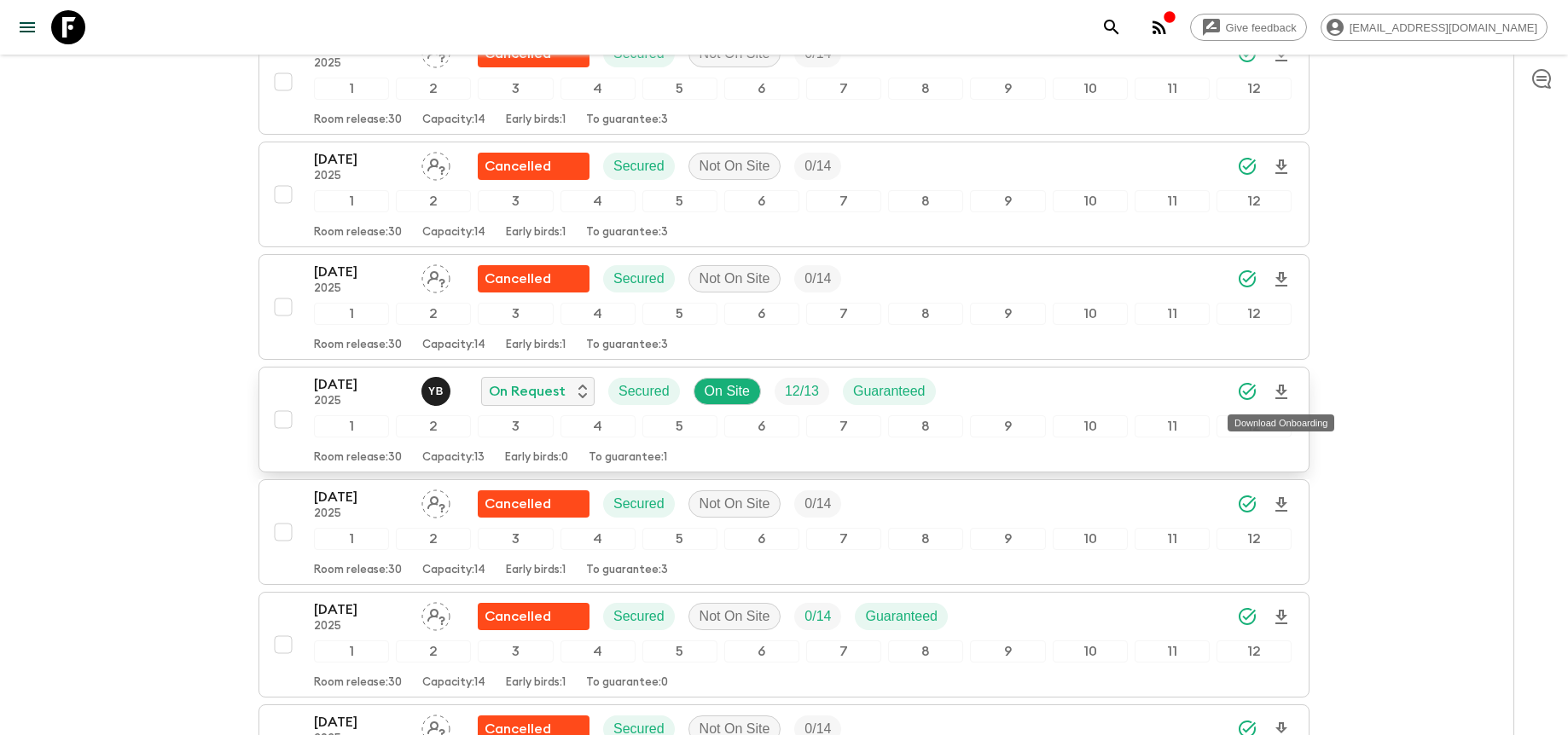
click at [1285, 389] on icon "Download Onboarding" at bounding box center [1281, 392] width 20 height 20
